Goal: Task Accomplishment & Management: Manage account settings

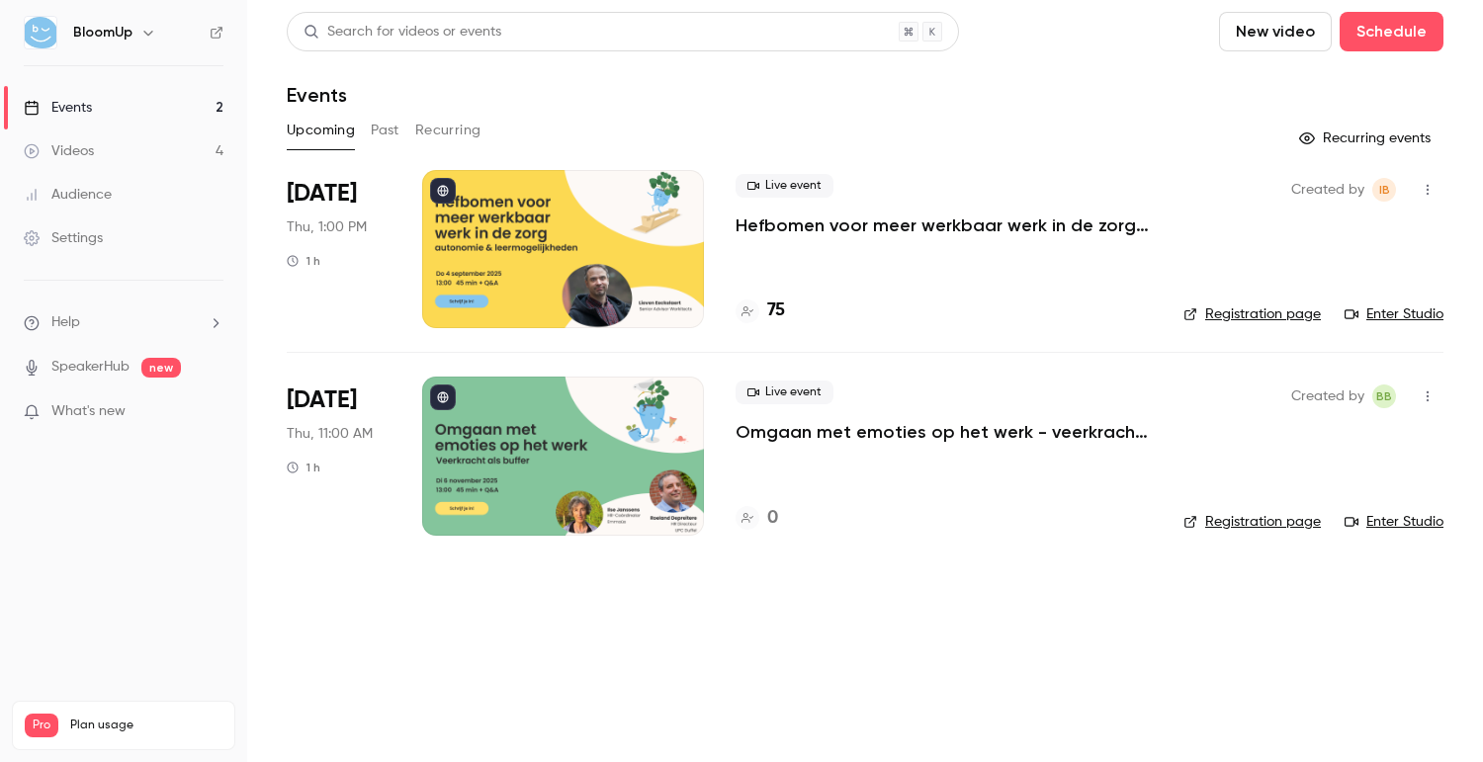
click at [1250, 524] on link "Registration page" at bounding box center [1252, 522] width 137 height 20
click at [385, 127] on button "Past" at bounding box center [385, 131] width 29 height 32
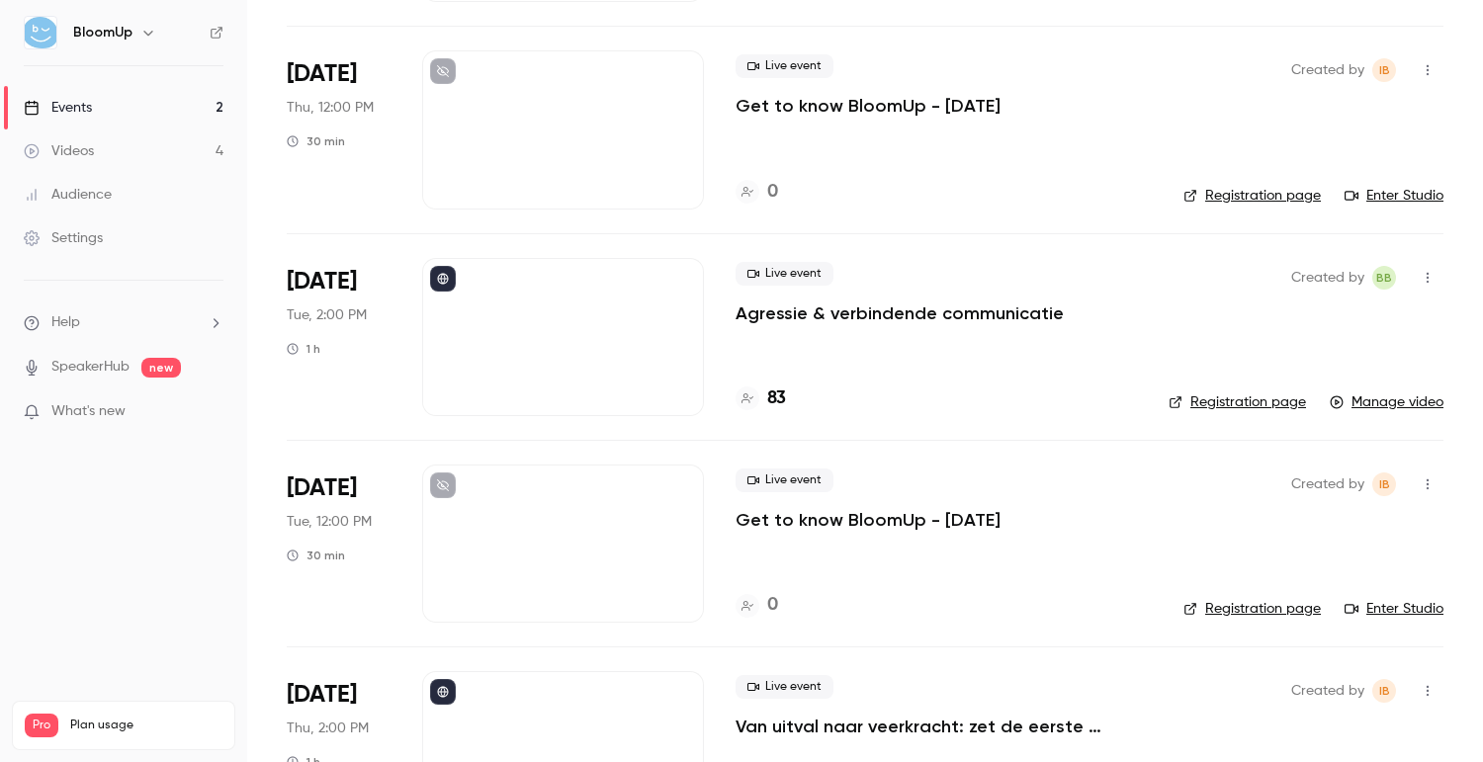
scroll to position [429, 0]
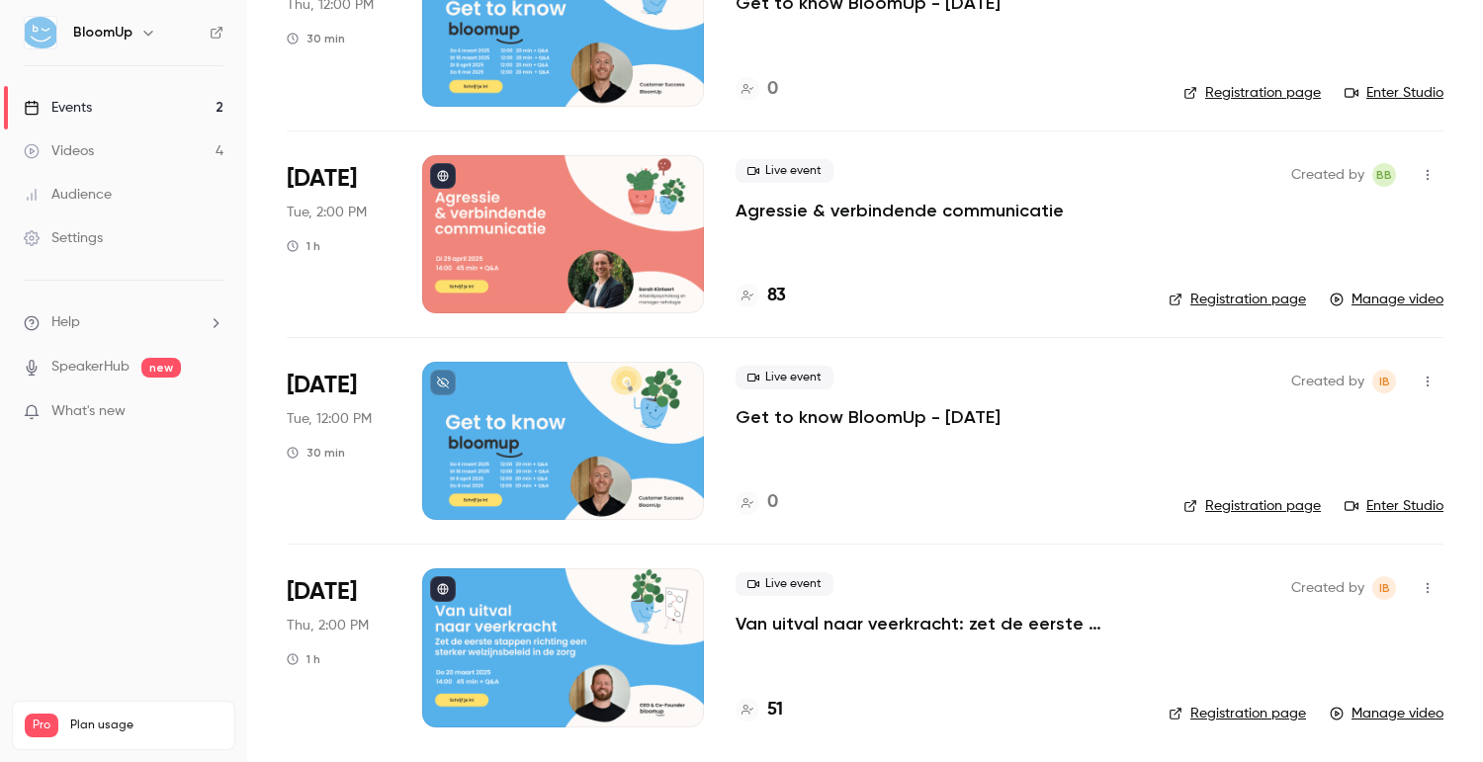
click at [1249, 297] on link "Registration page" at bounding box center [1237, 300] width 137 height 20
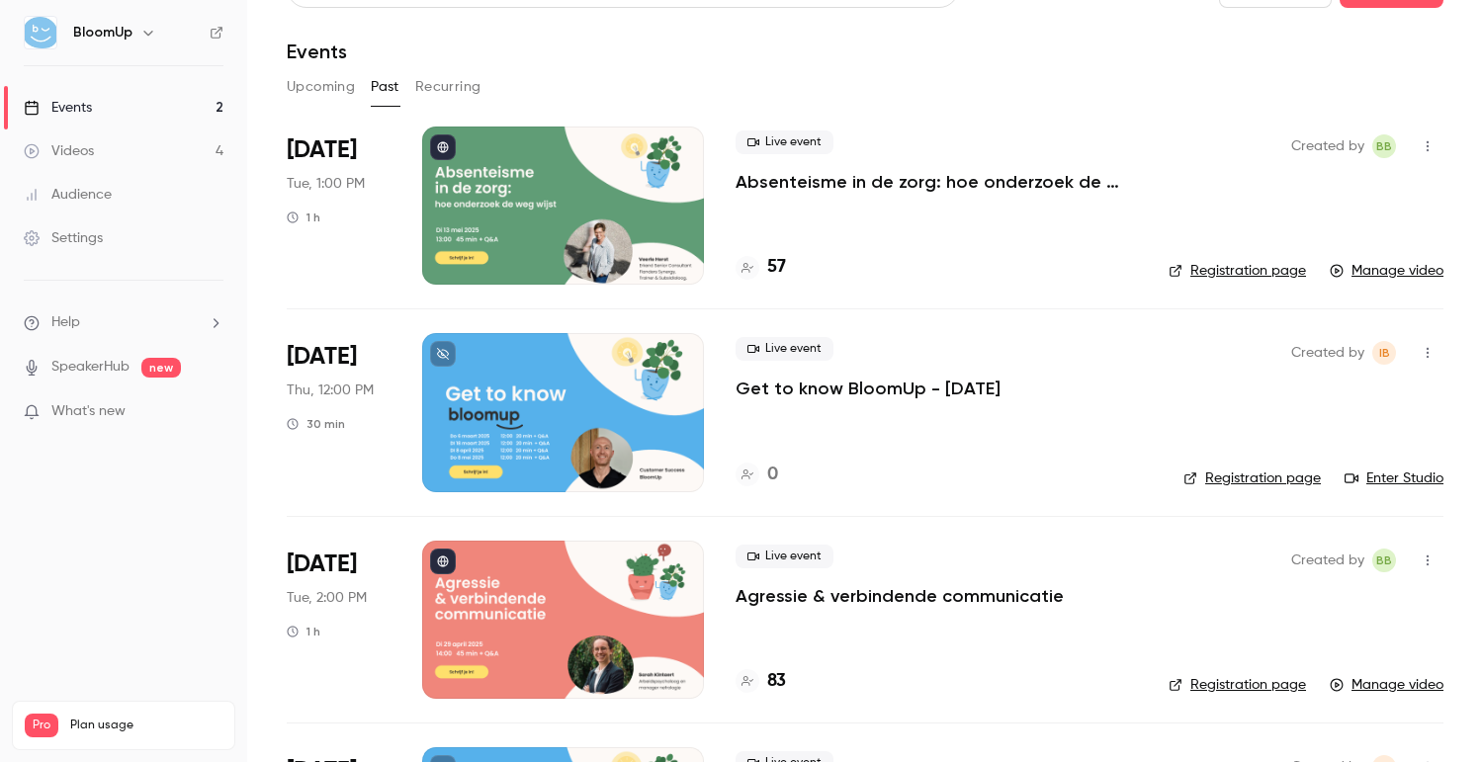
scroll to position [0, 0]
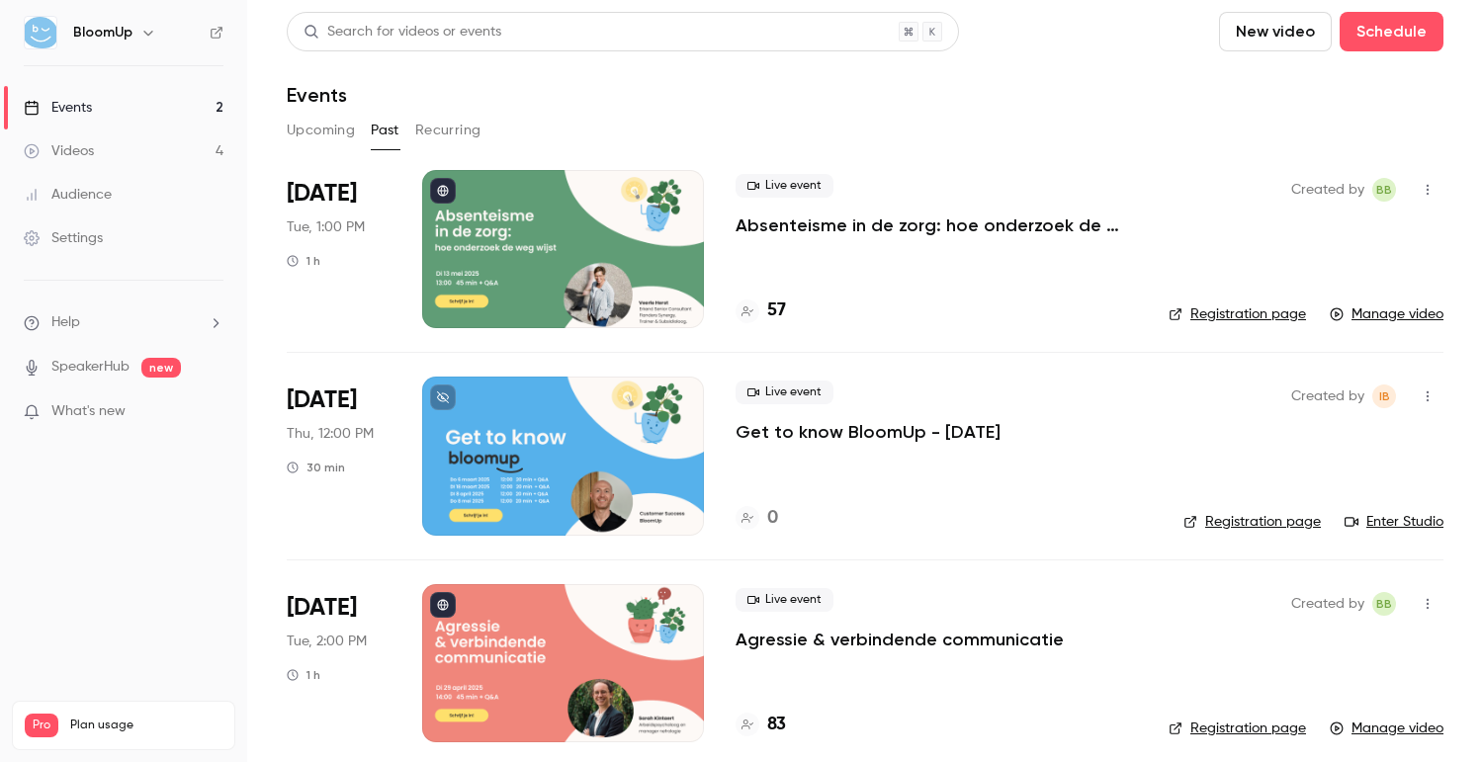
click at [319, 120] on button "Upcoming" at bounding box center [321, 131] width 68 height 32
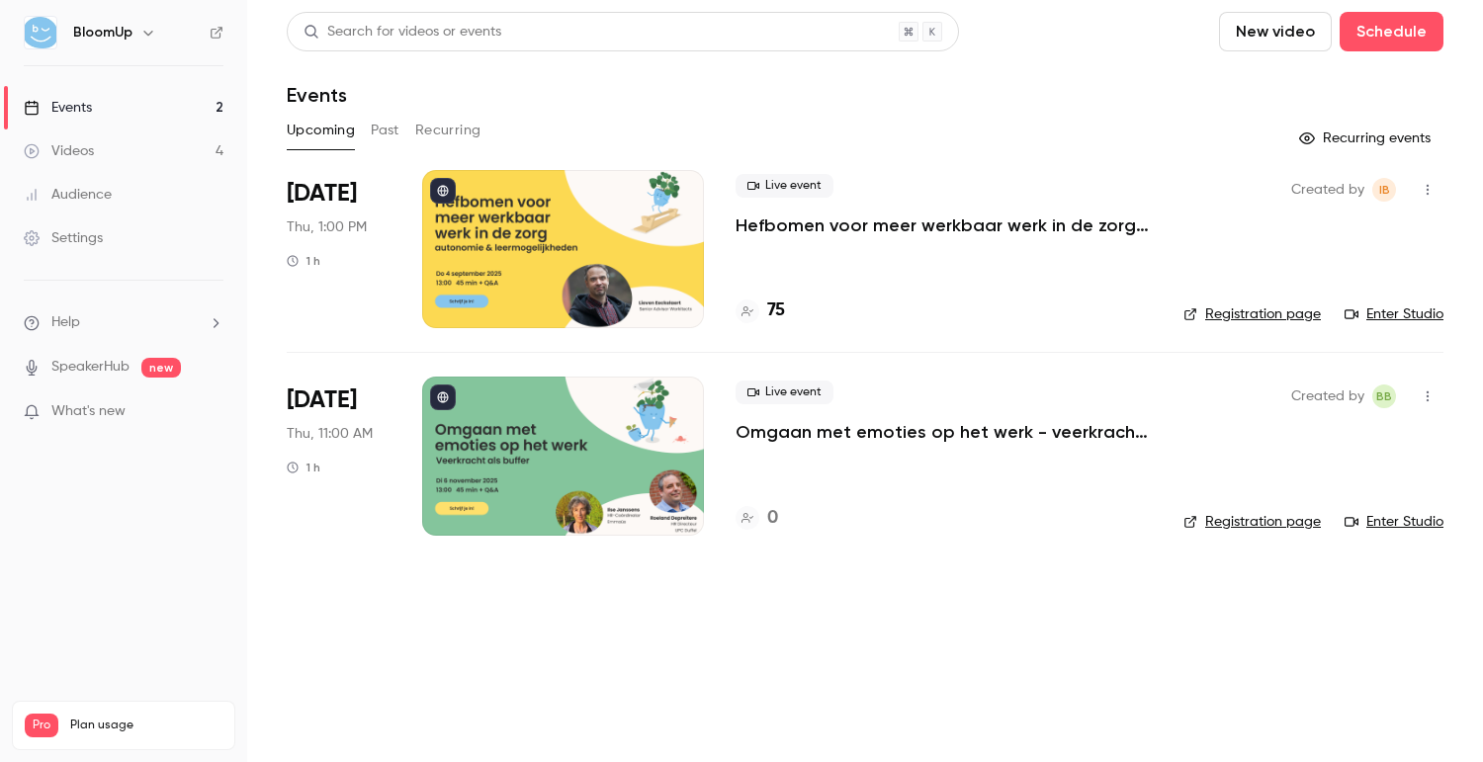
click at [1415, 191] on button "button" at bounding box center [1428, 190] width 32 height 32
click at [930, 178] on div at bounding box center [741, 381] width 1483 height 762
click at [600, 209] on div at bounding box center [563, 249] width 282 height 158
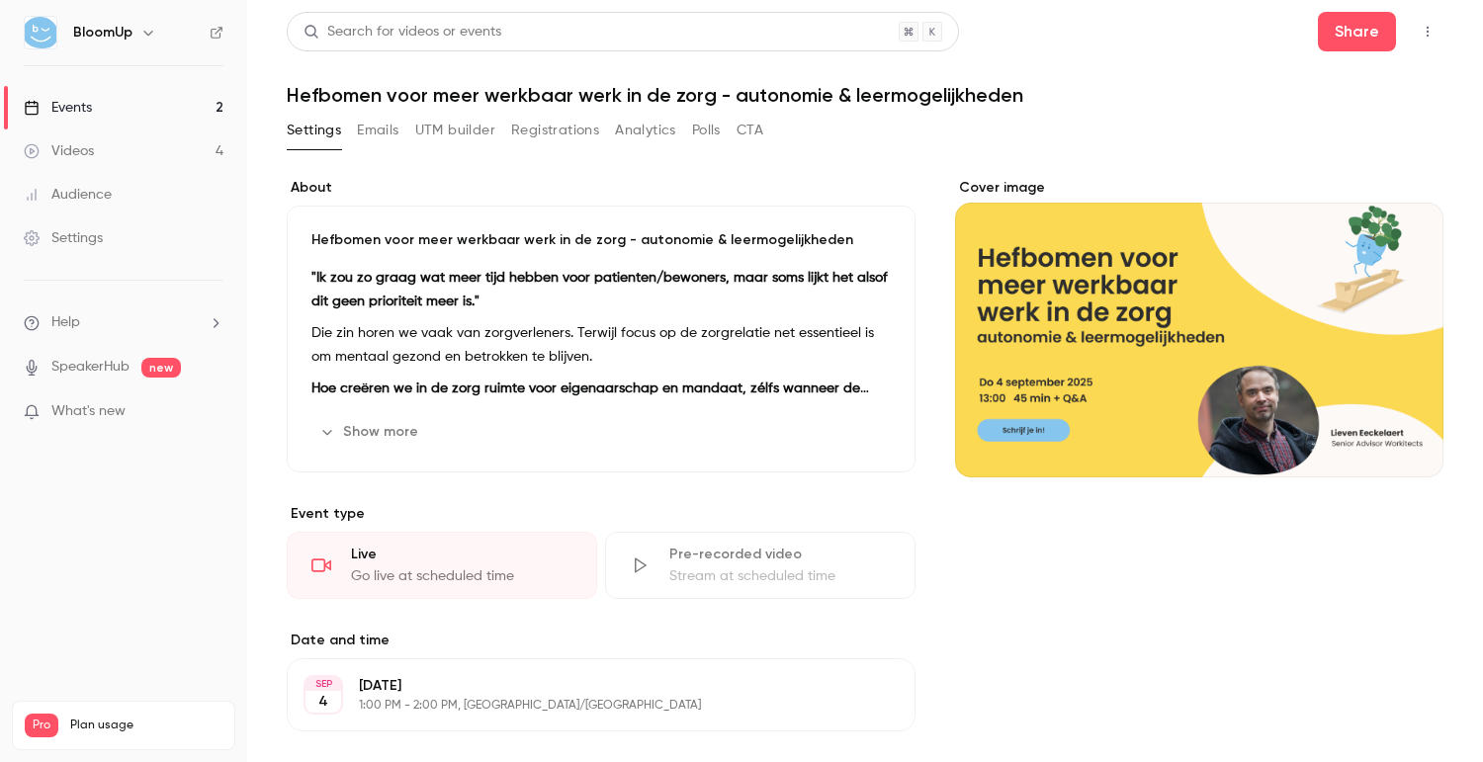
click at [580, 130] on button "Registrations" at bounding box center [555, 131] width 88 height 32
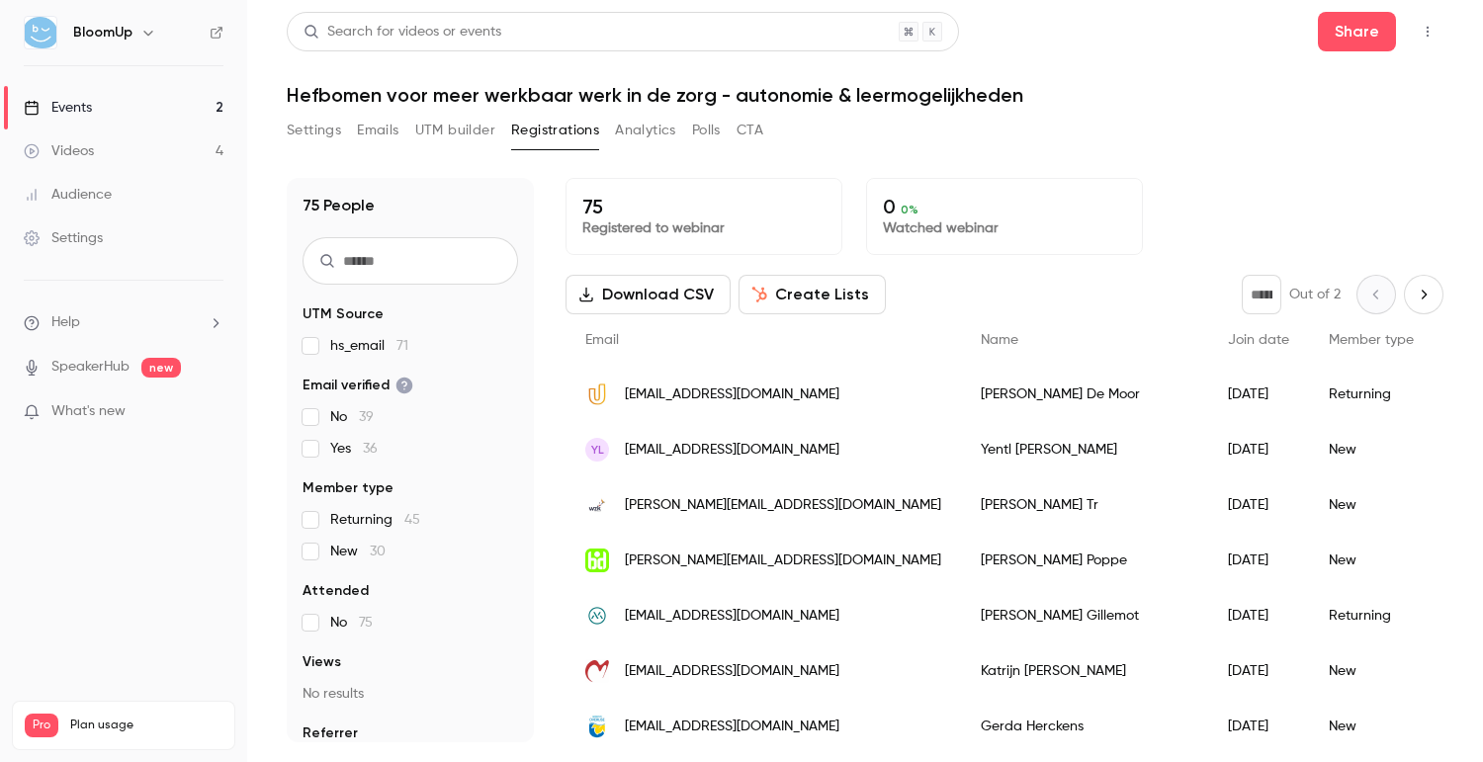
click at [432, 258] on input "text" at bounding box center [411, 260] width 216 height 47
paste input "**********"
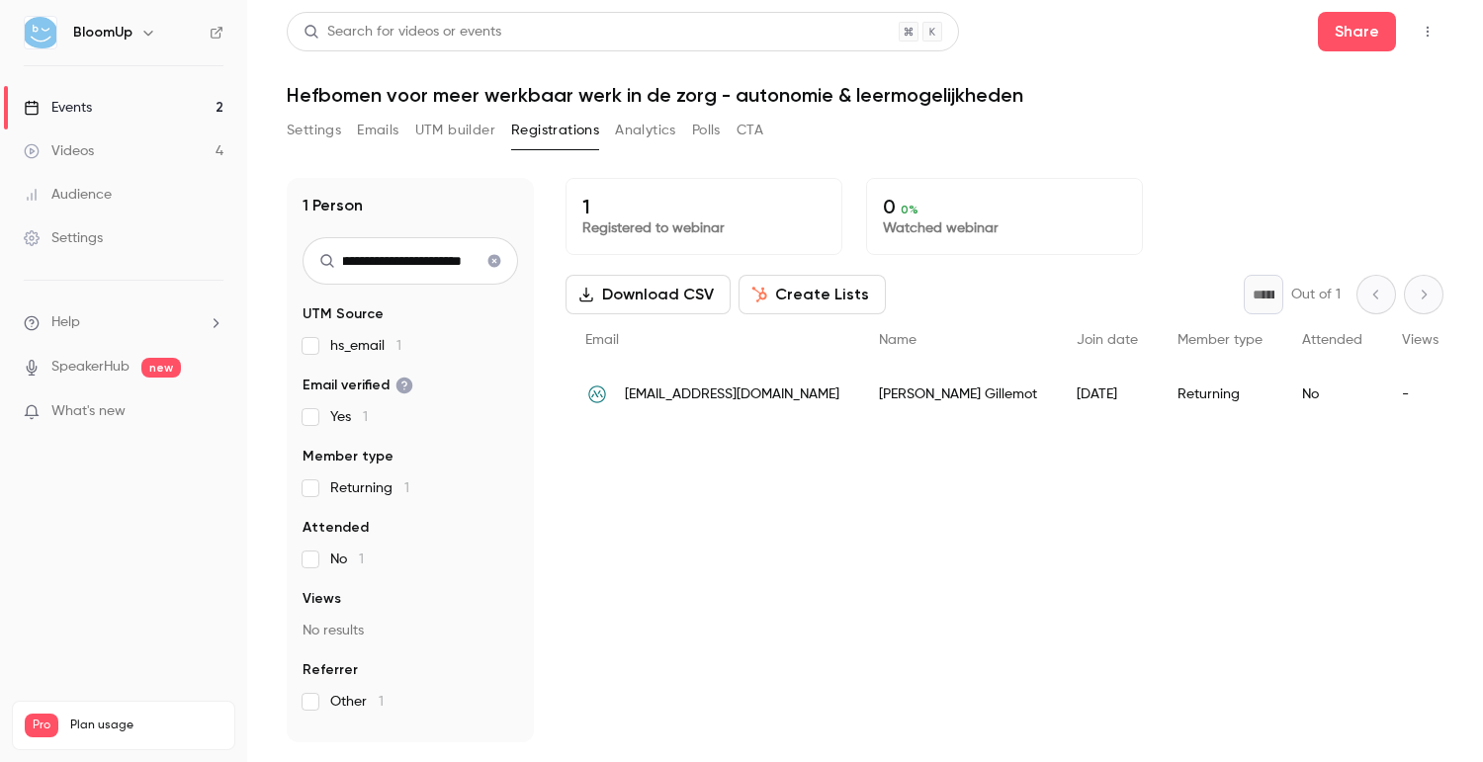
type input "**********"
